Goal: Information Seeking & Learning: Learn about a topic

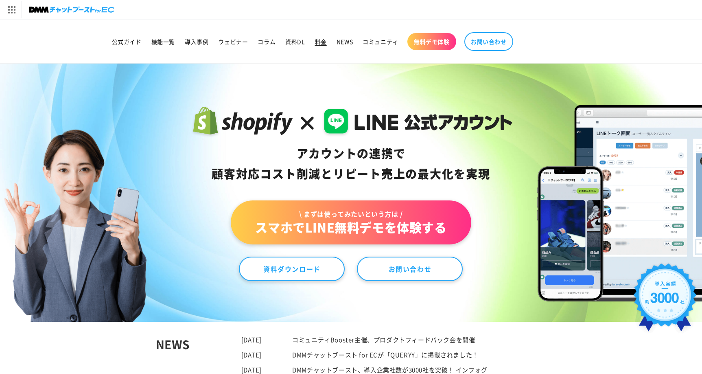
click at [322, 39] on span "料金" at bounding box center [321, 41] width 12 height 7
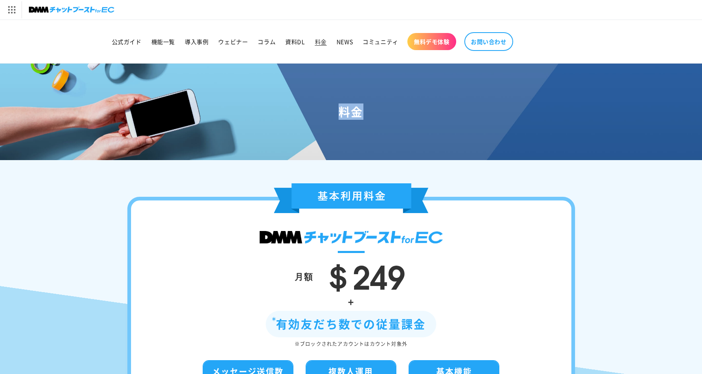
drag, startPoint x: 343, startPoint y: 110, endPoint x: 382, endPoint y: 110, distance: 39.5
click at [382, 110] on h1 "料金" at bounding box center [351, 111] width 683 height 15
